Goal: Navigation & Orientation: Find specific page/section

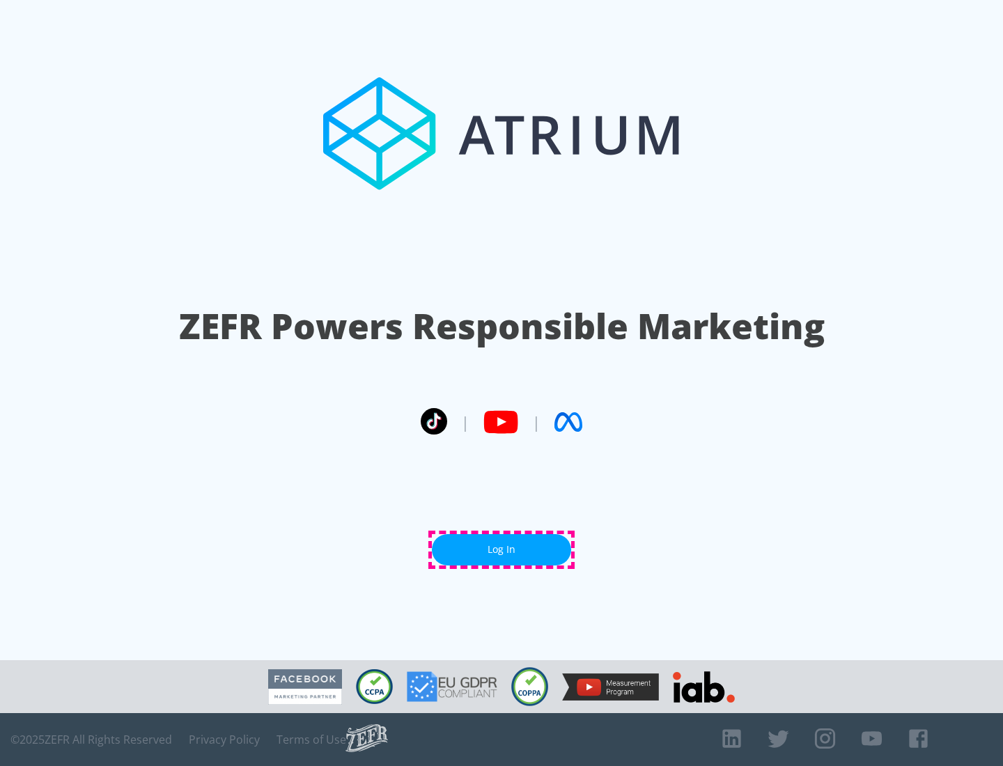
click at [501, 549] on link "Log In" at bounding box center [501, 549] width 139 height 31
